Goal: Use online tool/utility: Utilize a website feature to perform a specific function

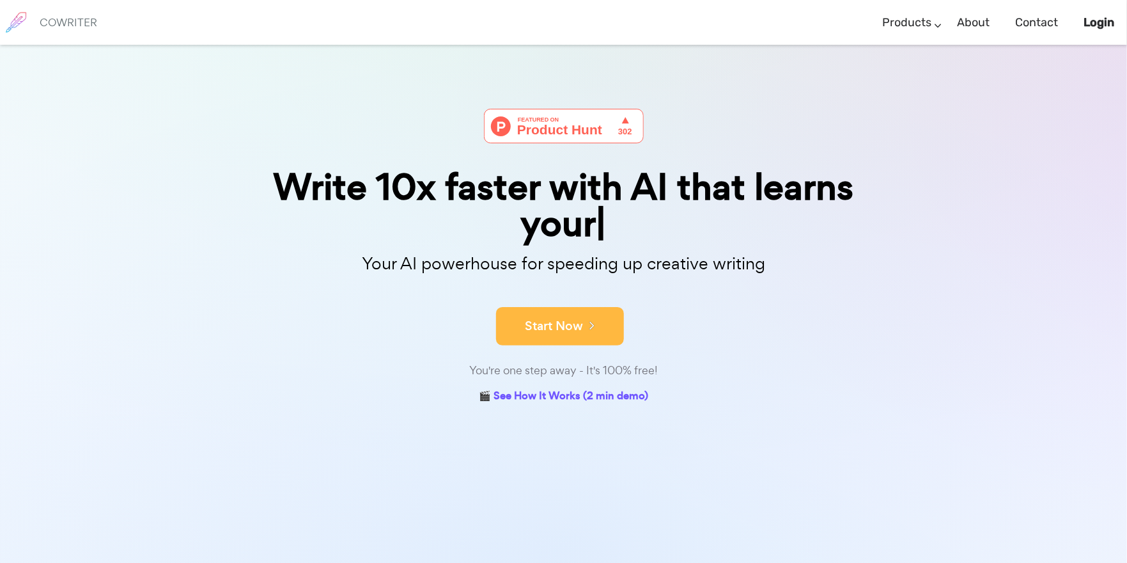
click at [539, 295] on div "Start Now" at bounding box center [563, 315] width 639 height 54
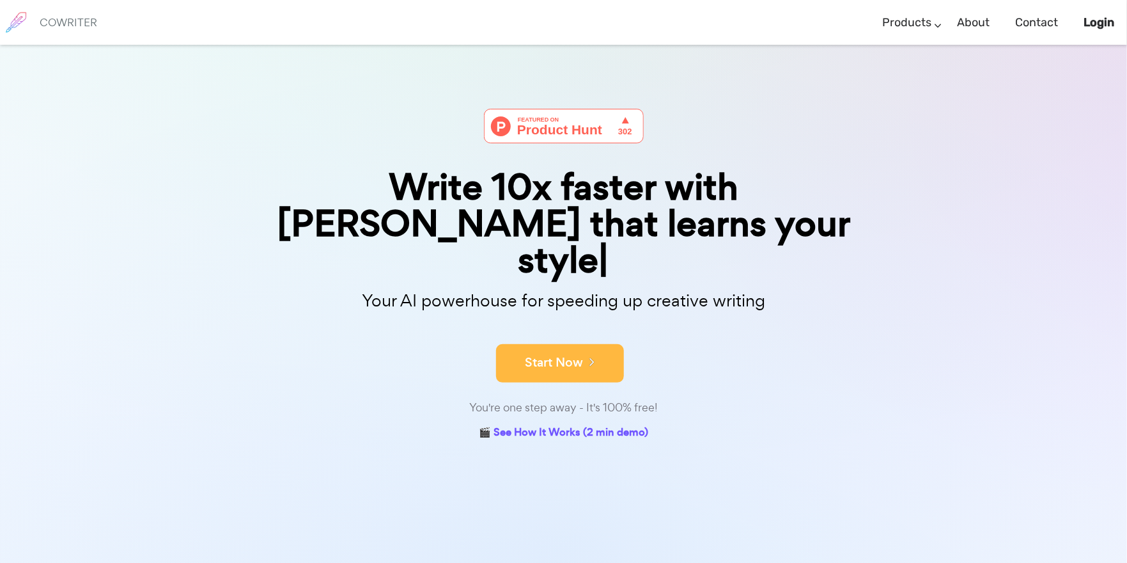
click at [549, 344] on button "Start Now" at bounding box center [560, 363] width 128 height 38
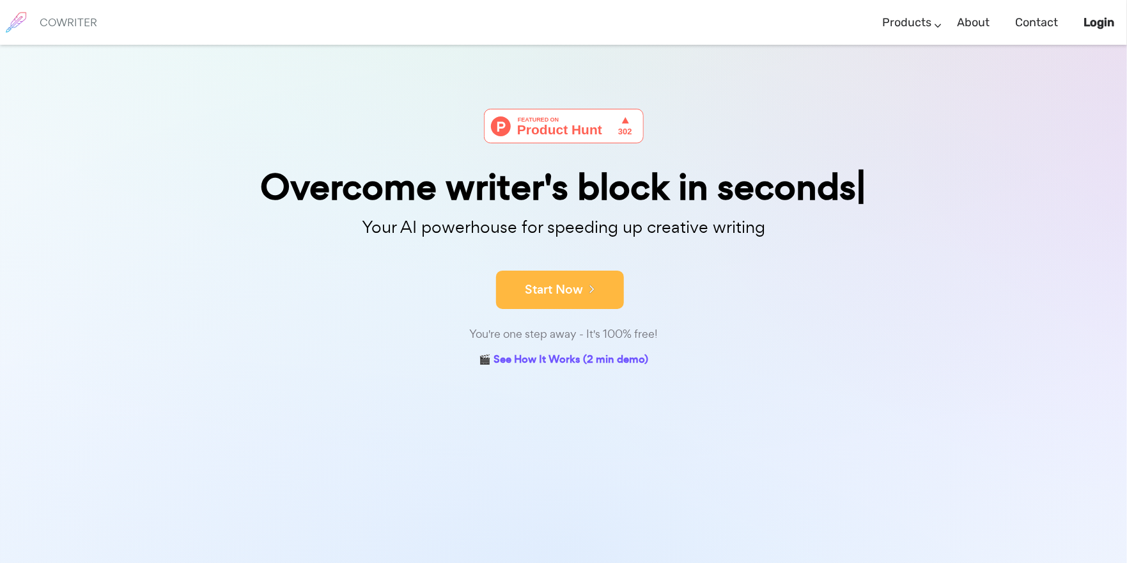
click at [579, 297] on button "Start Now" at bounding box center [560, 289] width 128 height 38
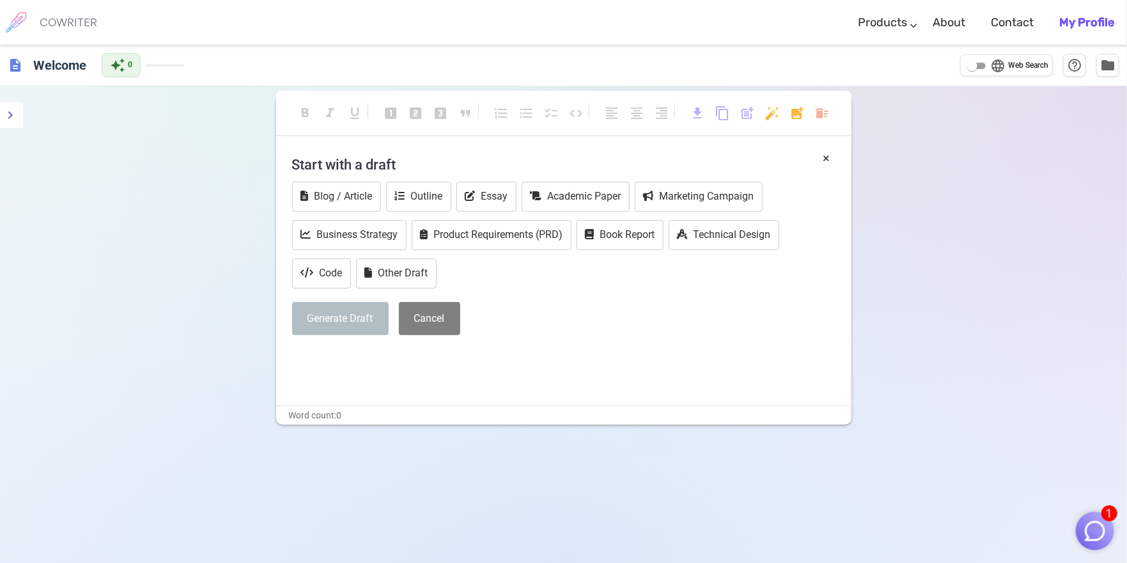
drag, startPoint x: 348, startPoint y: 347, endPoint x: 347, endPoint y: 338, distance: 8.4
click at [348, 347] on div "× Start with a draft Blog / Article Outline Essay Academic Paper Marketing Camp…" at bounding box center [564, 258] width 544 height 219
click at [404, 270] on button "Other Draft" at bounding box center [396, 273] width 81 height 30
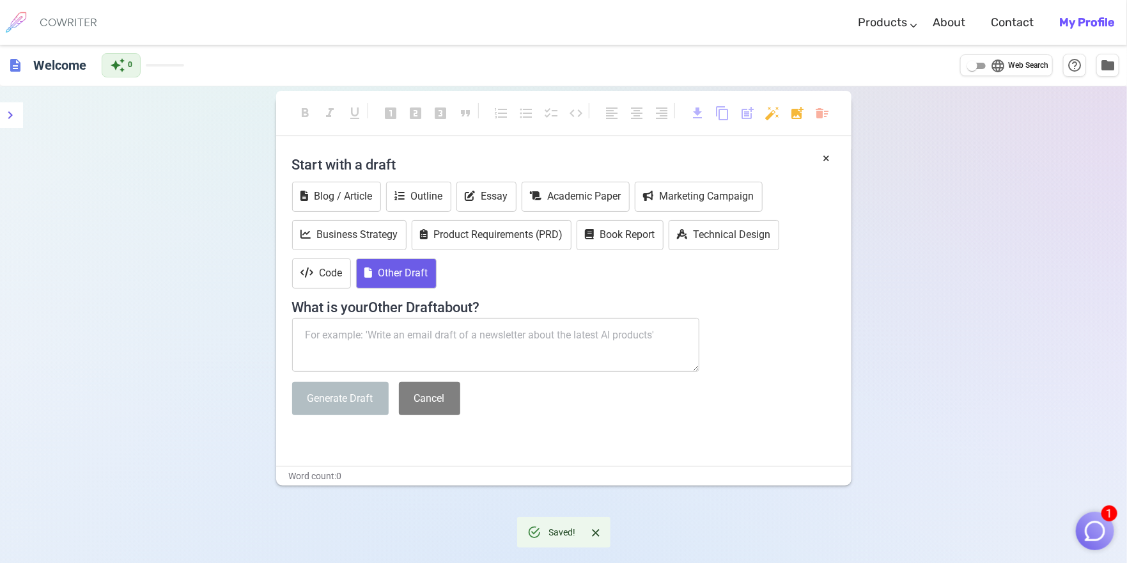
click at [376, 334] on textarea at bounding box center [496, 345] width 408 height 54
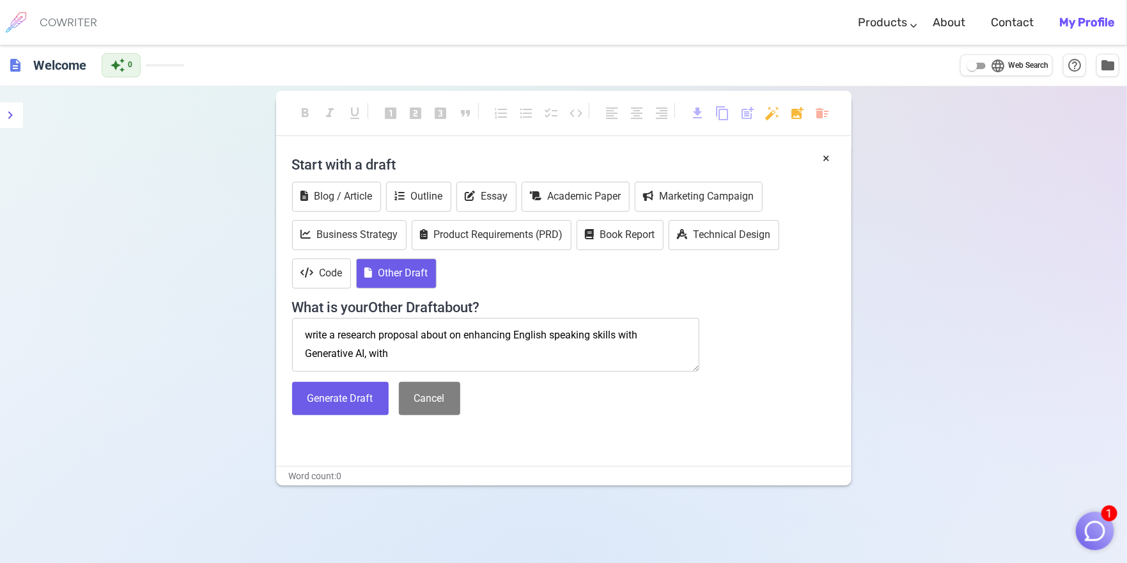
click at [422, 337] on textarea "write a research proposal about on enhancing English speaking skills with Gener…" at bounding box center [496, 345] width 408 height 54
drag, startPoint x: 392, startPoint y: 350, endPoint x: 370, endPoint y: 361, distance: 25.2
click at [366, 357] on textarea "write a research proposal outline about on enhancing English speaking skills wi…" at bounding box center [496, 345] width 408 height 54
type textarea "write a research proposal outline about on enhancing English speaking skills wi…"
click at [371, 392] on button "Generate Draft" at bounding box center [340, 399] width 97 height 34
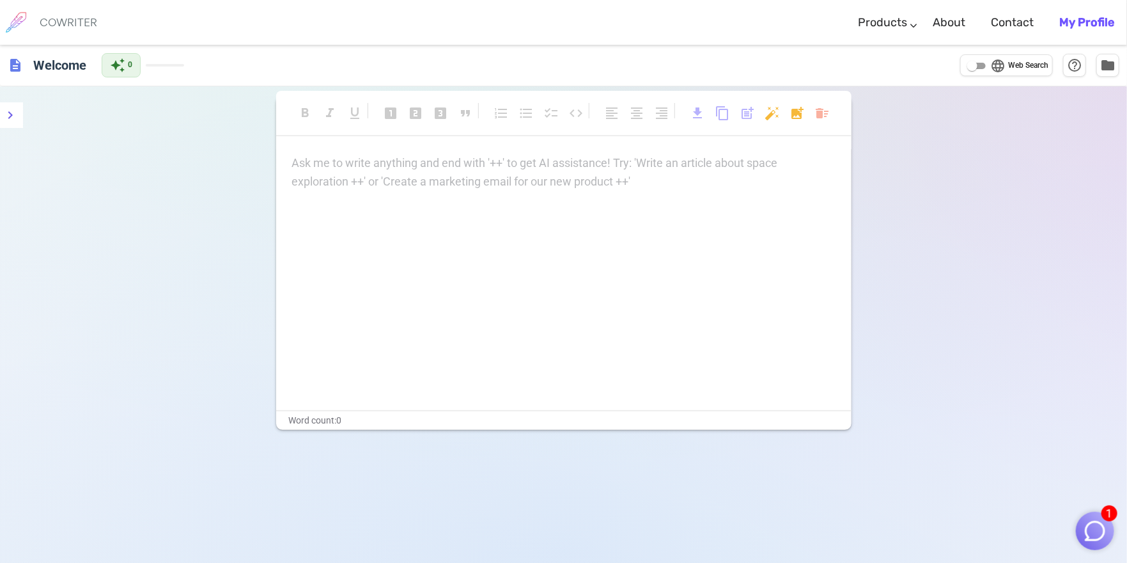
click at [345, 167] on p "Ask me to write anything and end with '++' to get AI assistance! Try: 'Write an…" at bounding box center [564, 163] width 544 height 19
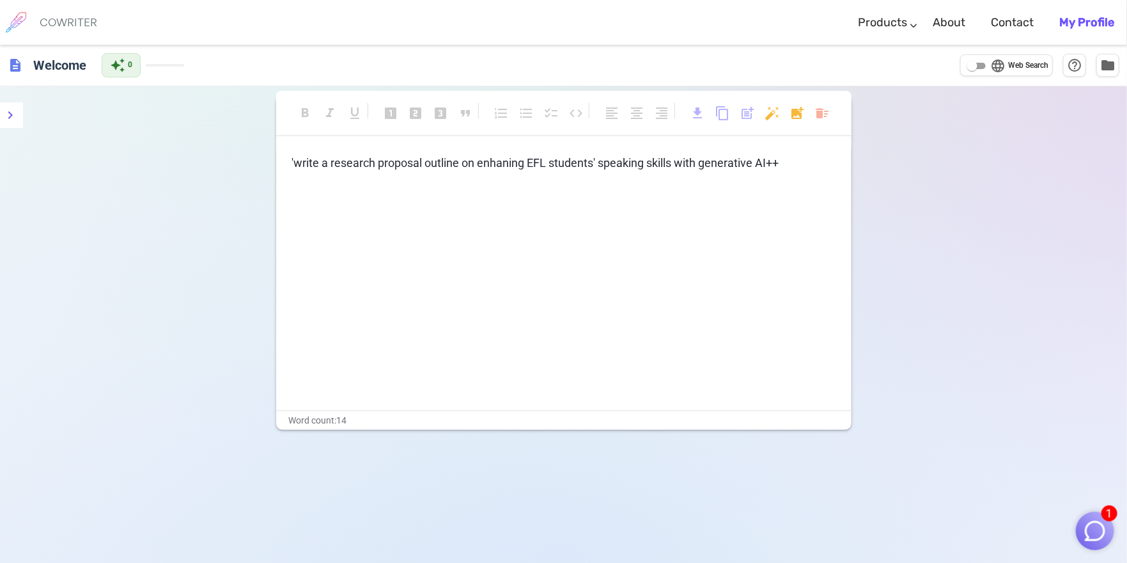
click at [791, 164] on p "'write a research proposal outline on enhaning EFL students' speaking skills wi…" at bounding box center [564, 163] width 544 height 19
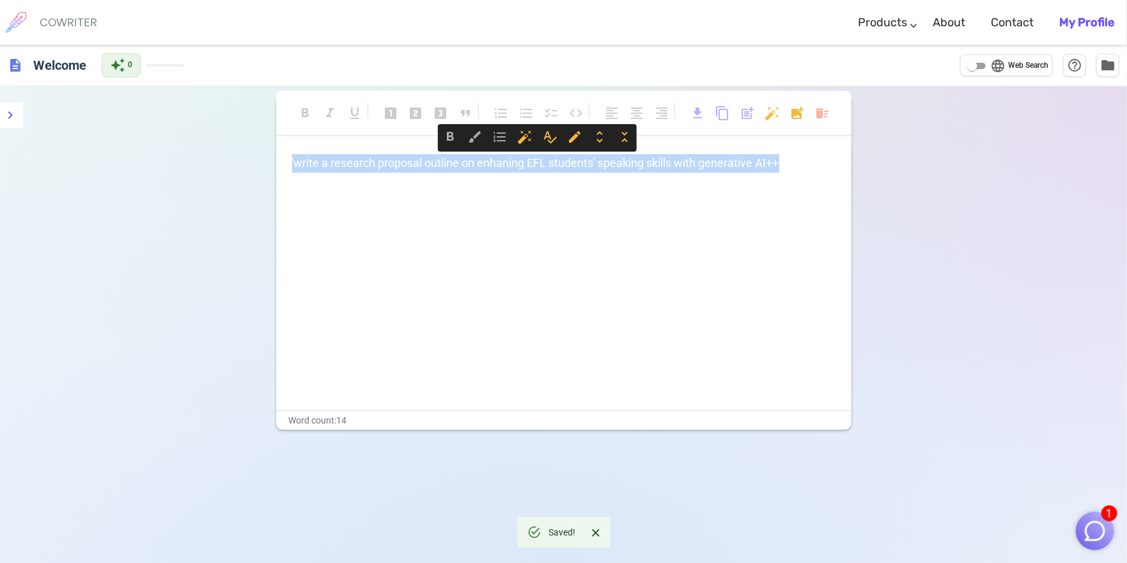
drag, startPoint x: 807, startPoint y: 164, endPoint x: 266, endPoint y: 152, distance: 541.1
click at [266, 152] on div "format_bold format_italic format_underlined looks_one looks_two looks_3 format_…" at bounding box center [563, 367] width 1127 height 563
copy span "'write a research proposal outline on enhaning EFL students' speaking skills wi…"
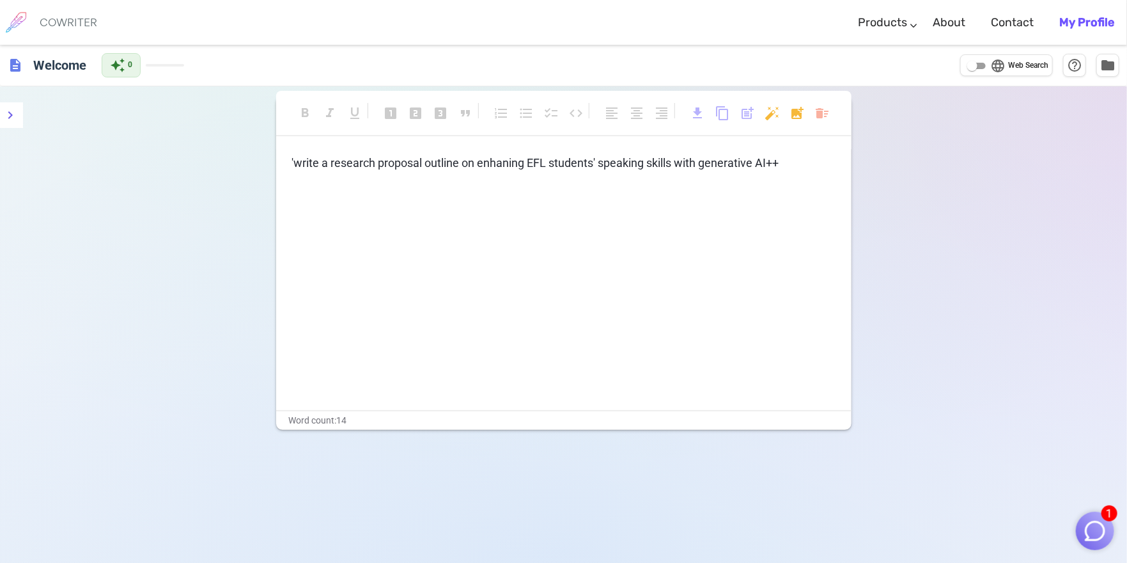
click at [795, 192] on p "﻿" at bounding box center [564, 187] width 544 height 19
click at [423, 414] on div "Word count: 14" at bounding box center [563, 420] width 575 height 19
click at [814, 174] on div "'write a research proposal outline on enhaning EFL students' speaking skills wi…" at bounding box center [564, 198] width 544 height 89
click at [49, 63] on h6 "Welcome" at bounding box center [59, 65] width 63 height 26
click at [220, 59] on div "description Welcome auto_awesome 0 language Web Search help_outline folder" at bounding box center [563, 65] width 1127 height 40
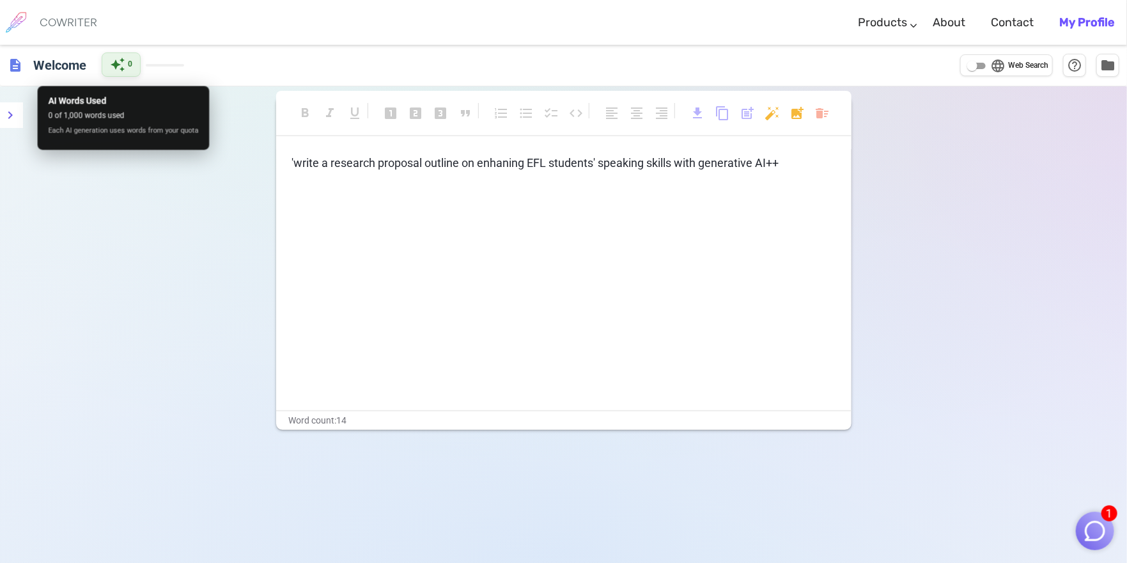
click at [133, 63] on div "auto_awesome 0" at bounding box center [121, 64] width 39 height 24
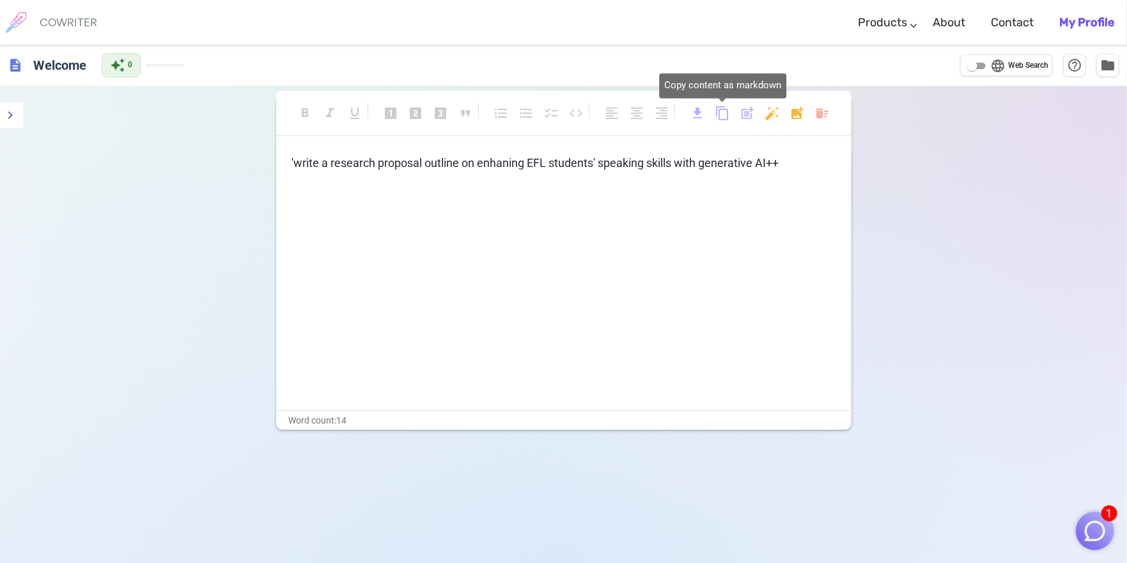
click at [717, 113] on span "content_copy" at bounding box center [722, 113] width 15 height 15
click at [720, 112] on span "content_copy" at bounding box center [722, 113] width 15 height 15
drag, startPoint x: 687, startPoint y: 114, endPoint x: 694, endPoint y: 113, distance: 6.4
click at [688, 114] on div "format_bold format_italic format_underlined looks_one looks_two looks_3 format_…" at bounding box center [563, 119] width 575 height 34
click at [700, 113] on span "download" at bounding box center [697, 113] width 15 height 15
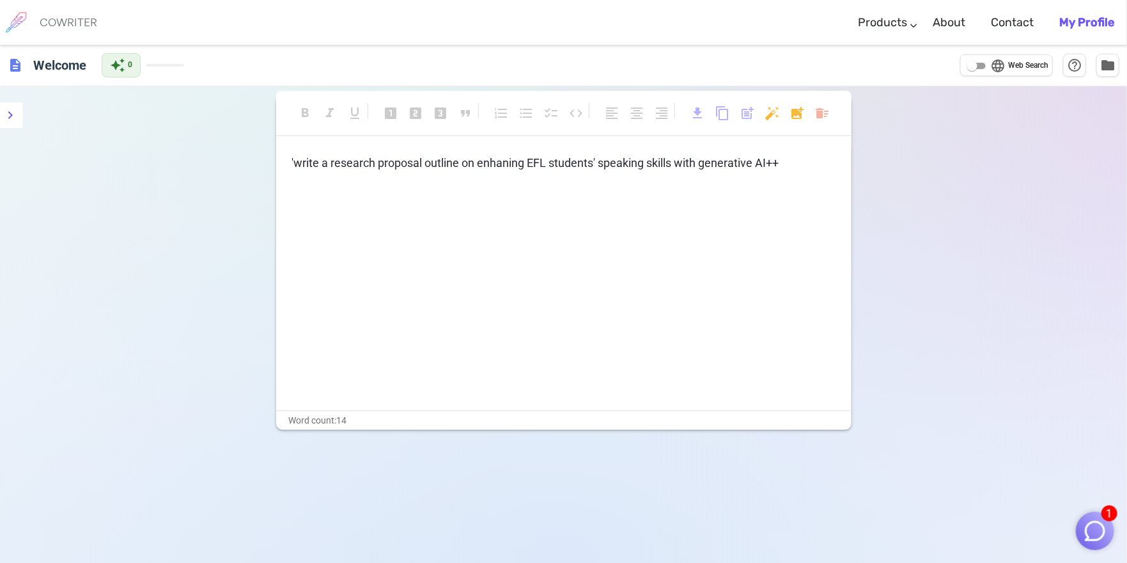
click at [67, 18] on h6 "COWRITER" at bounding box center [69, 23] width 58 height 12
click at [25, 20] on img at bounding box center [16, 22] width 32 height 32
click at [803, 163] on p "'write a research proposal outline on enhaning EFL students' speaking skills wi…" at bounding box center [564, 163] width 544 height 19
click at [305, 113] on span "format_bold" at bounding box center [304, 113] width 15 height 15
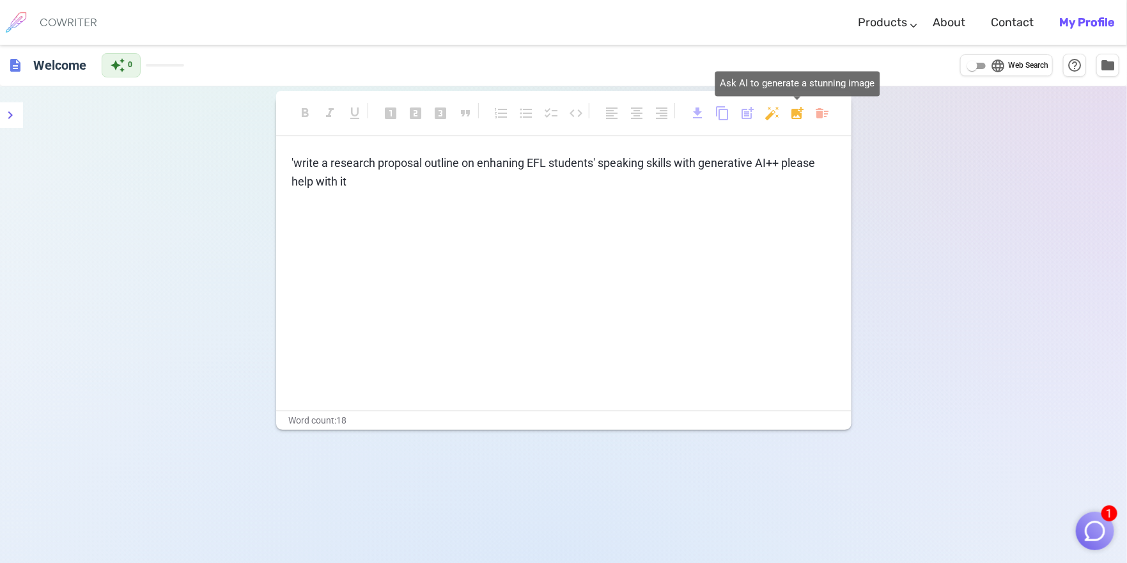
click at [794, 112] on body "1 COWRITER Products Writing Marketing Emails Images (soon) About Contact My Pro…" at bounding box center [563, 324] width 1127 height 649
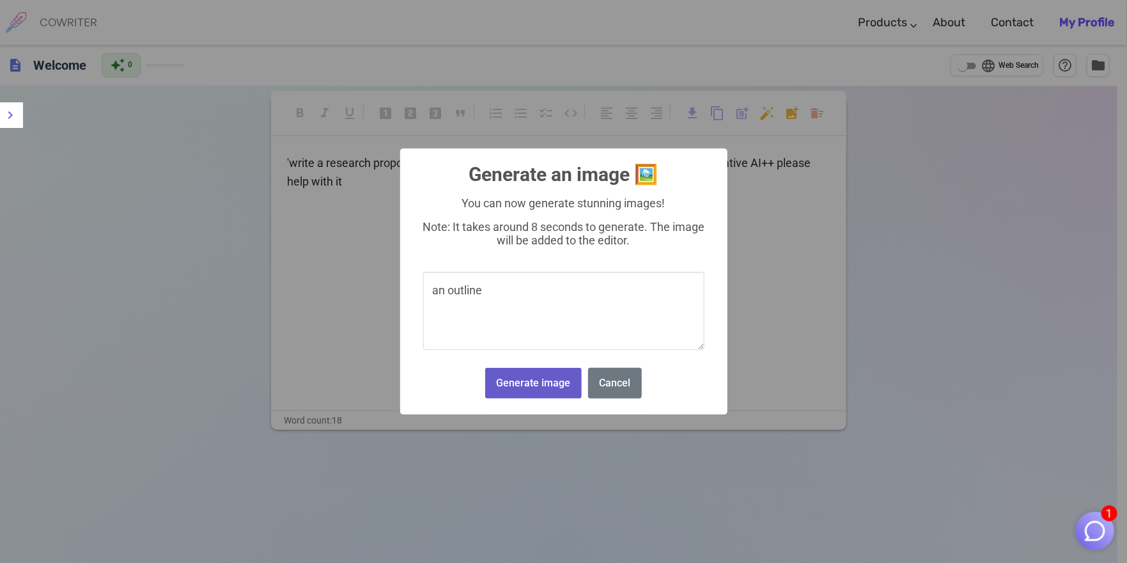
type textarea "an outline"
click at [552, 382] on button "Generate image" at bounding box center [533, 383] width 97 height 31
